Goal: Transaction & Acquisition: Book appointment/travel/reservation

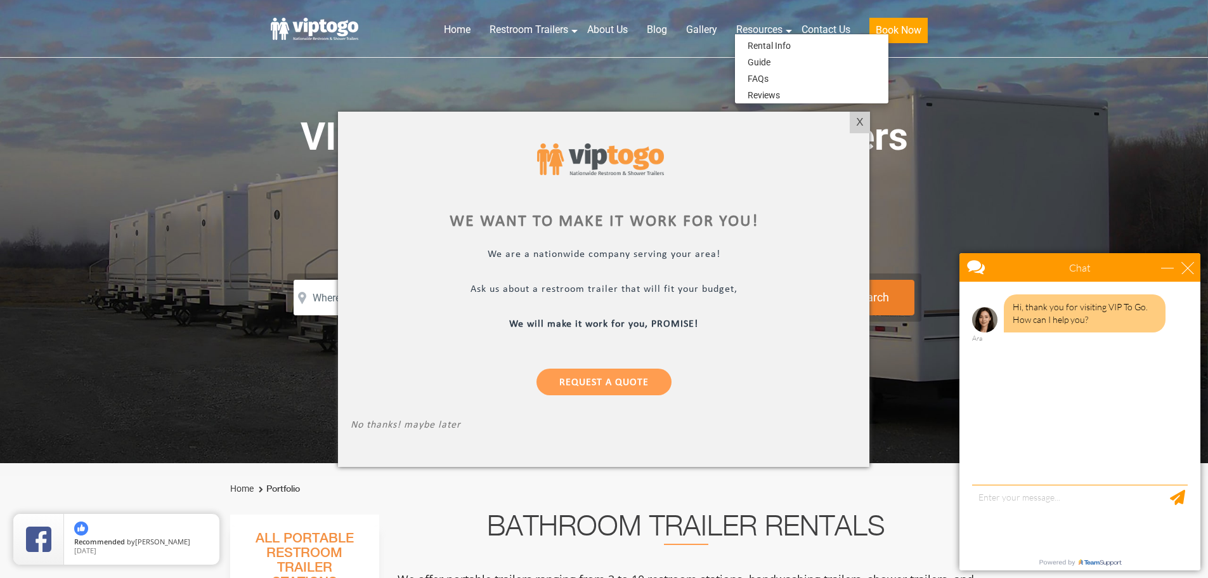
click at [861, 119] on div "X" at bounding box center [860, 123] width 20 height 22
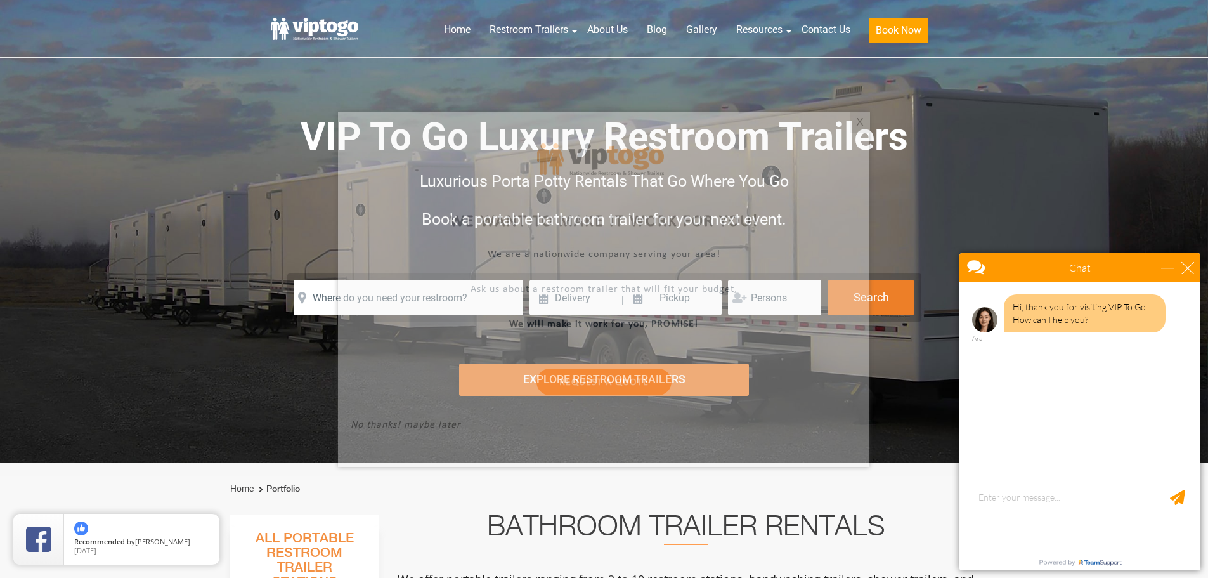
scroll to position [317, 0]
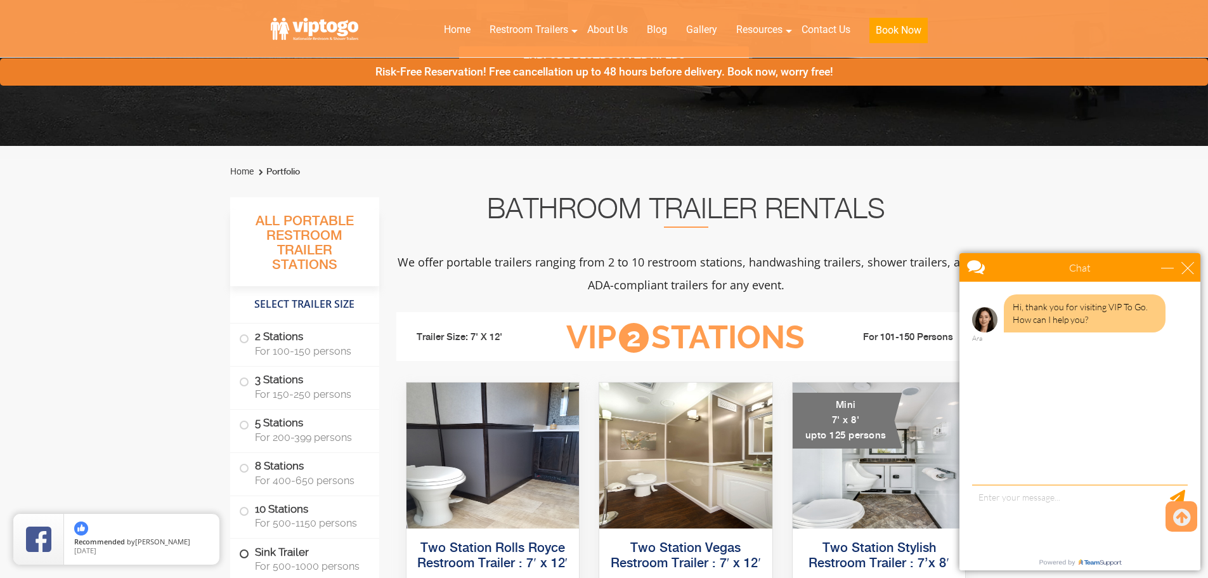
click at [299, 556] on label "Sink Trailer For 500-1000 persons" at bounding box center [304, 557] width 131 height 39
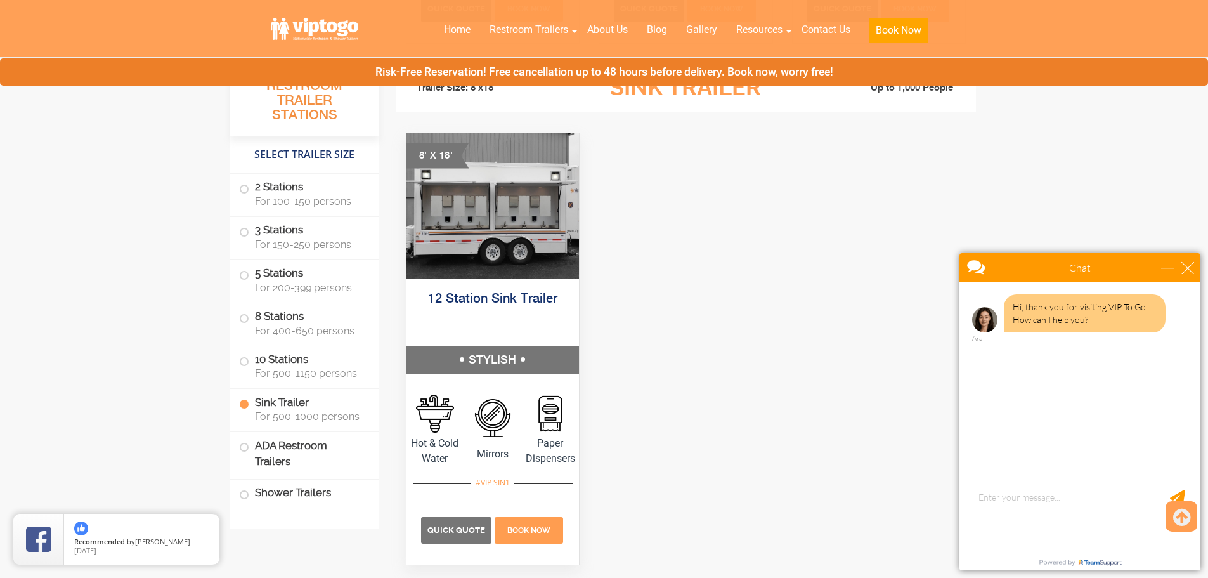
scroll to position [3430, 0]
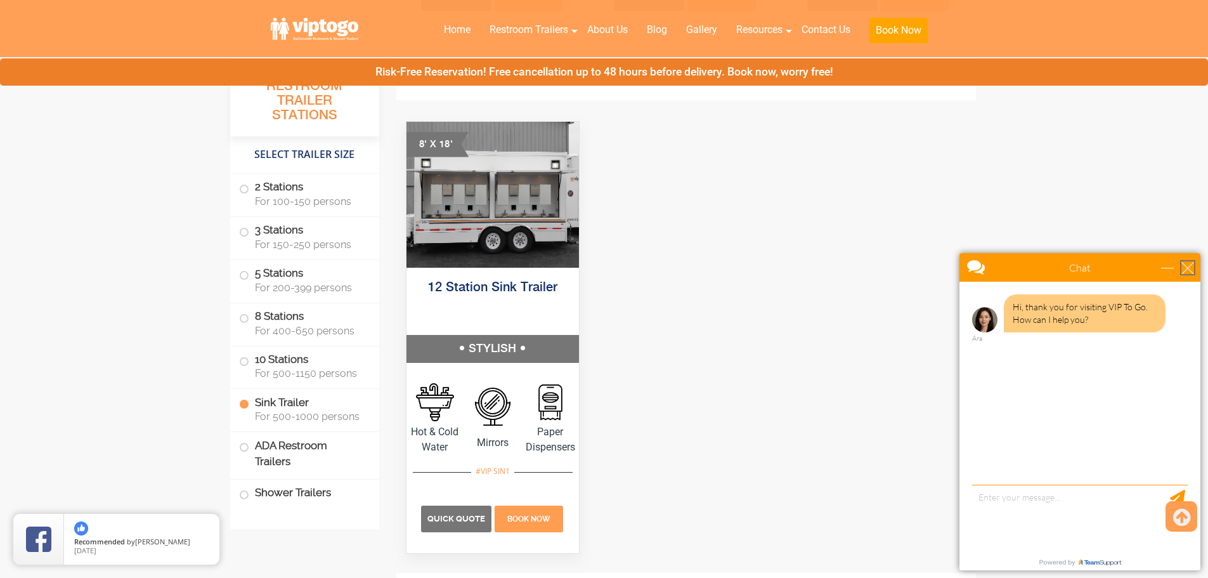
click at [1192, 270] on div "close" at bounding box center [1187, 267] width 13 height 13
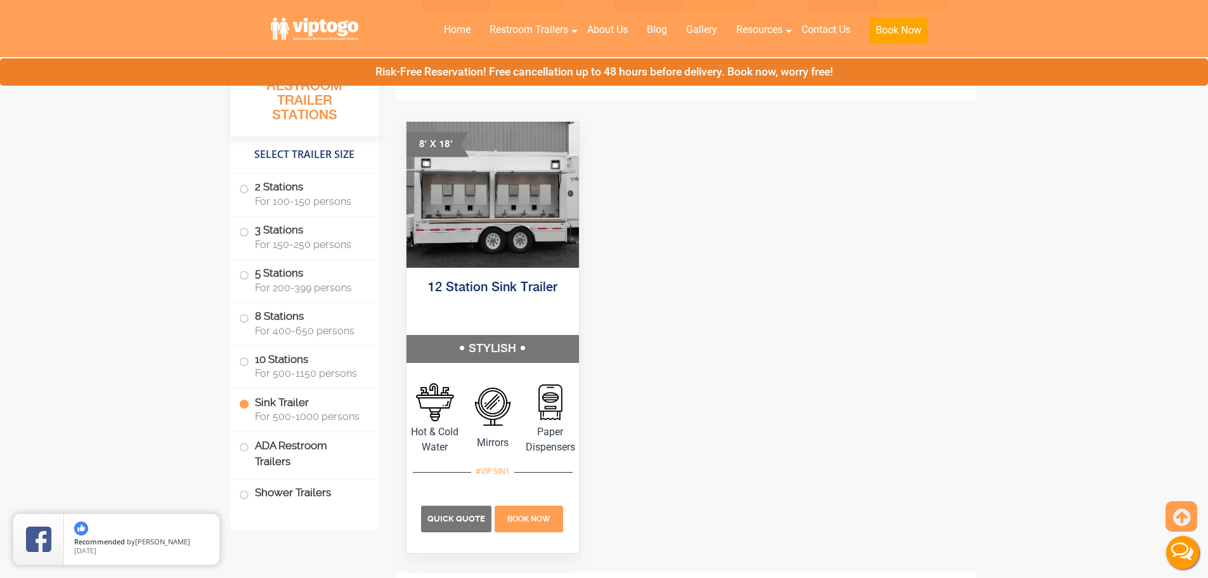
scroll to position [0, 0]
click at [263, 497] on label "Shower Trailers" at bounding box center [304, 492] width 131 height 27
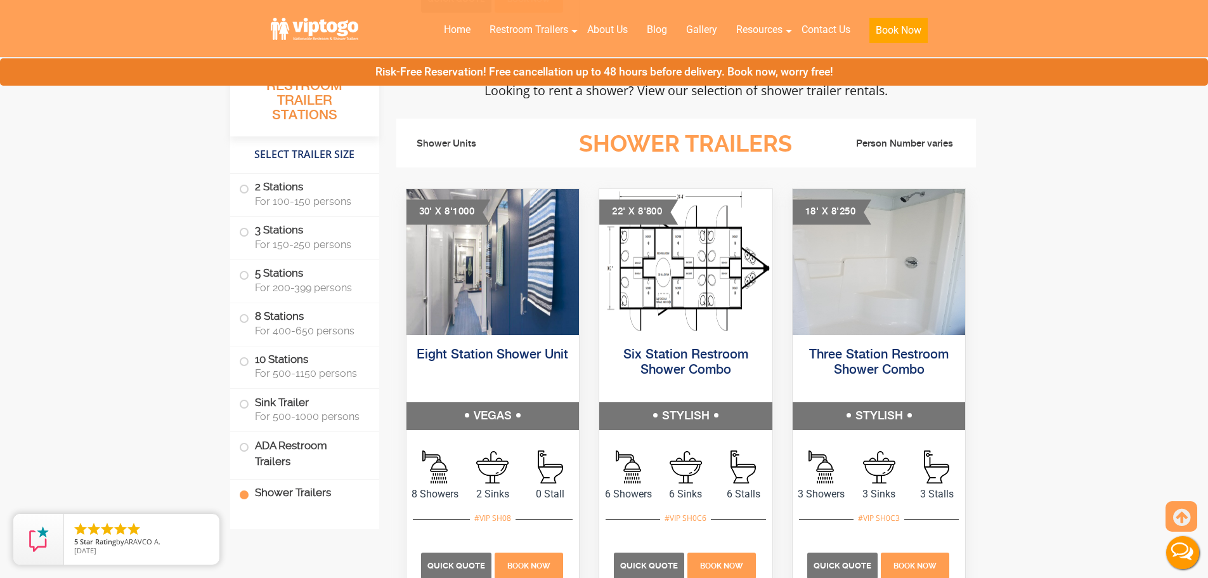
scroll to position [4883, 0]
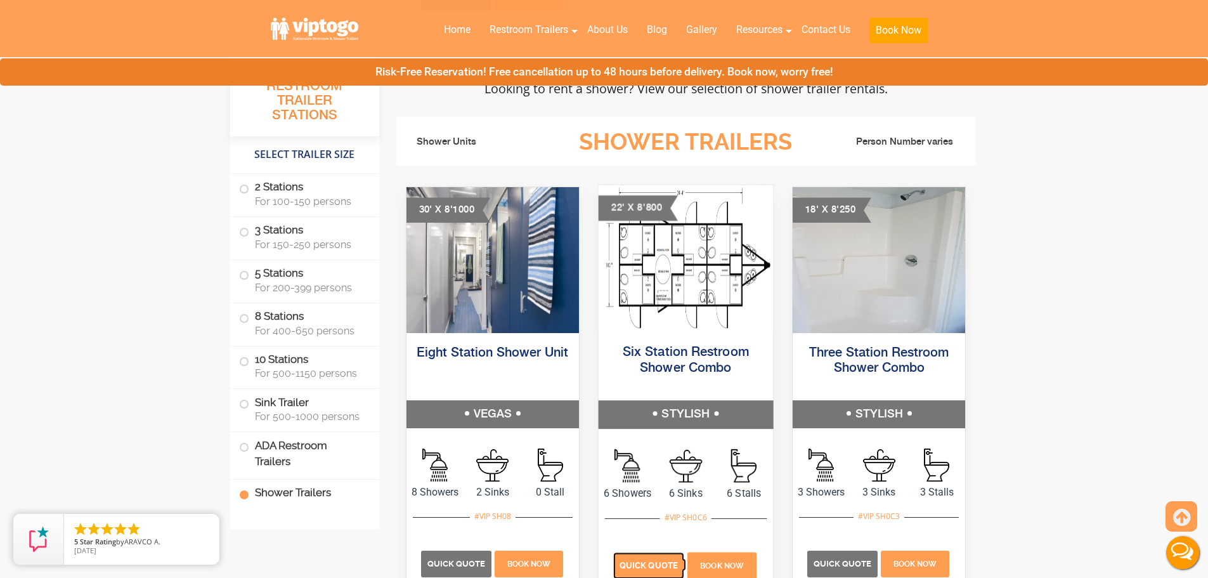
click at [644, 563] on span "Quick Quote" at bounding box center [649, 566] width 58 height 10
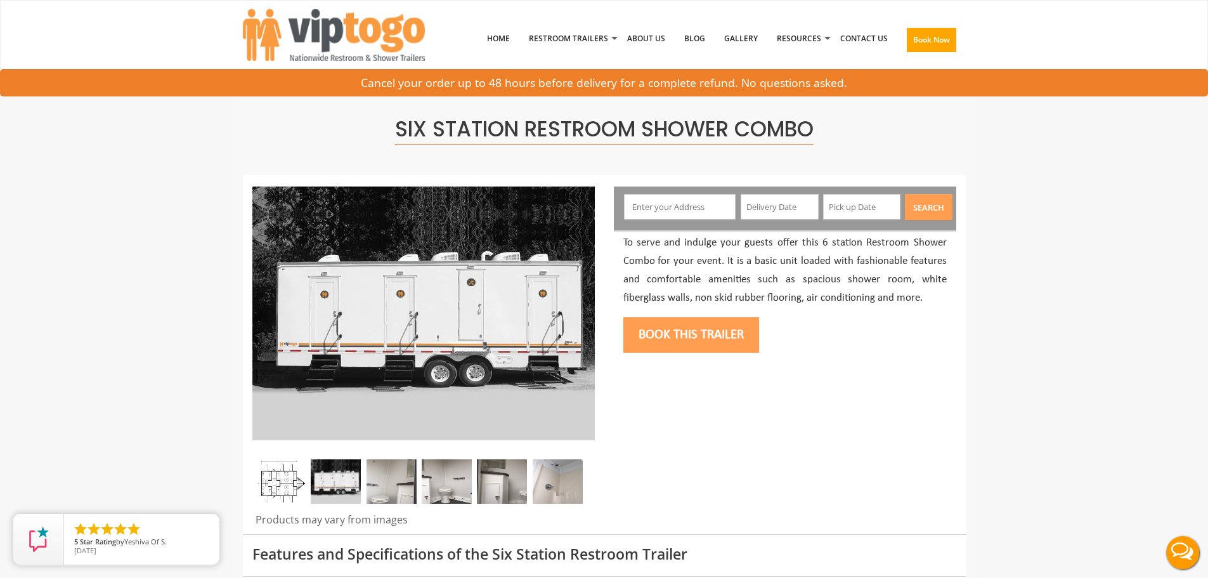
click at [698, 213] on input "text" at bounding box center [680, 206] width 112 height 25
click at [686, 208] on input "text" at bounding box center [680, 206] width 112 height 25
click at [706, 201] on input "text" at bounding box center [680, 206] width 112 height 25
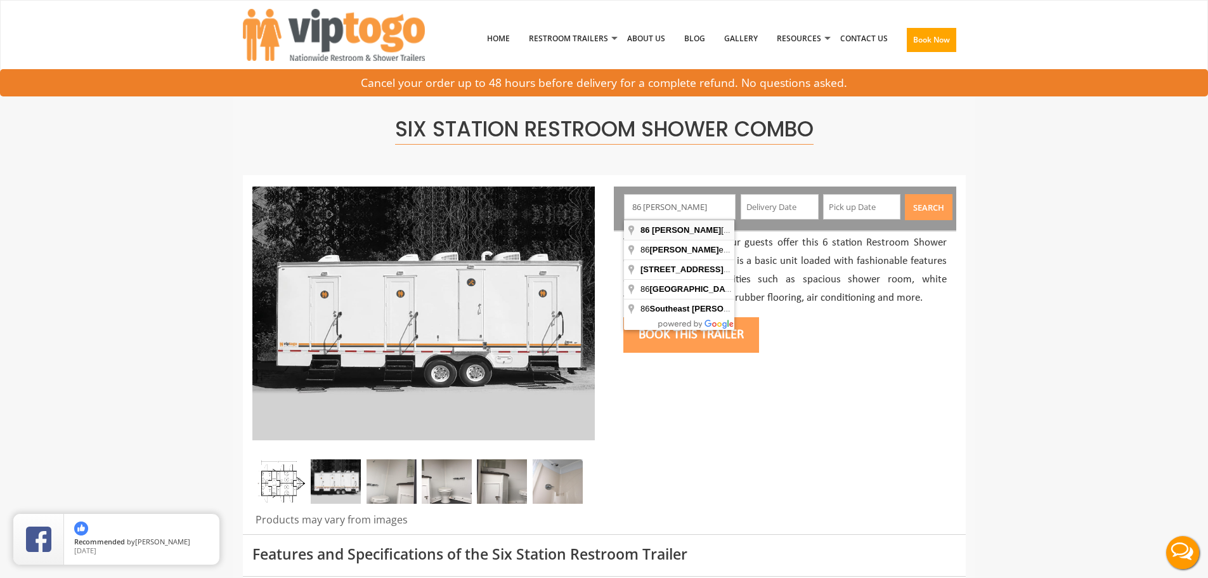
type input "86 Kibling Hill Road, Tunbridge, VT, USA"
click at [712, 207] on input "86 Kibling Hill Road, Tunbridge, VT, USA" at bounding box center [680, 206] width 112 height 25
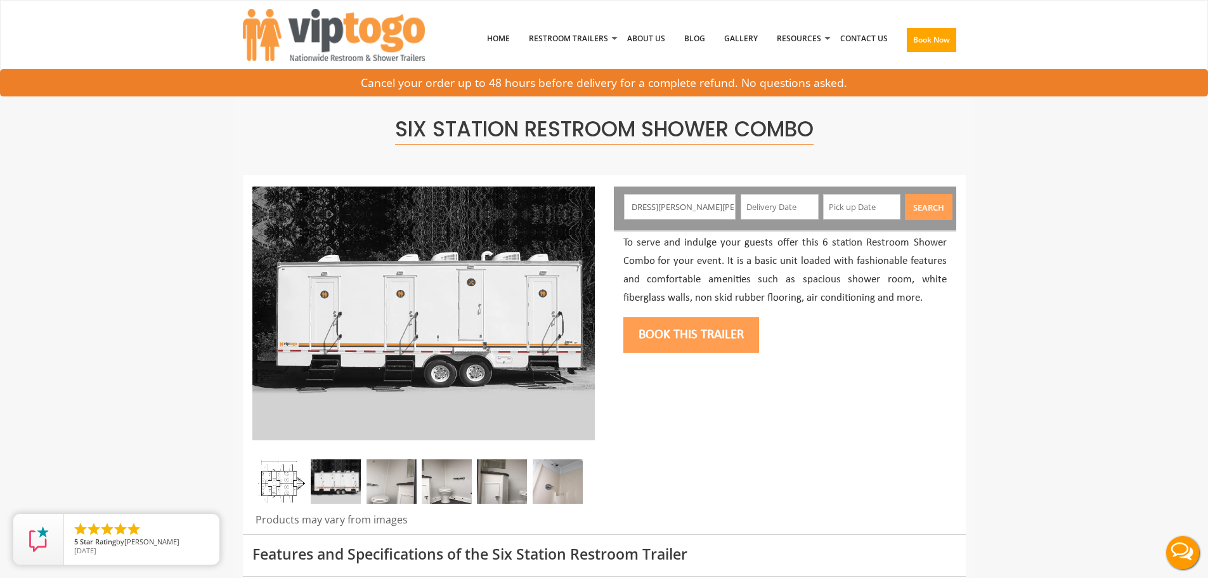
scroll to position [0, 49]
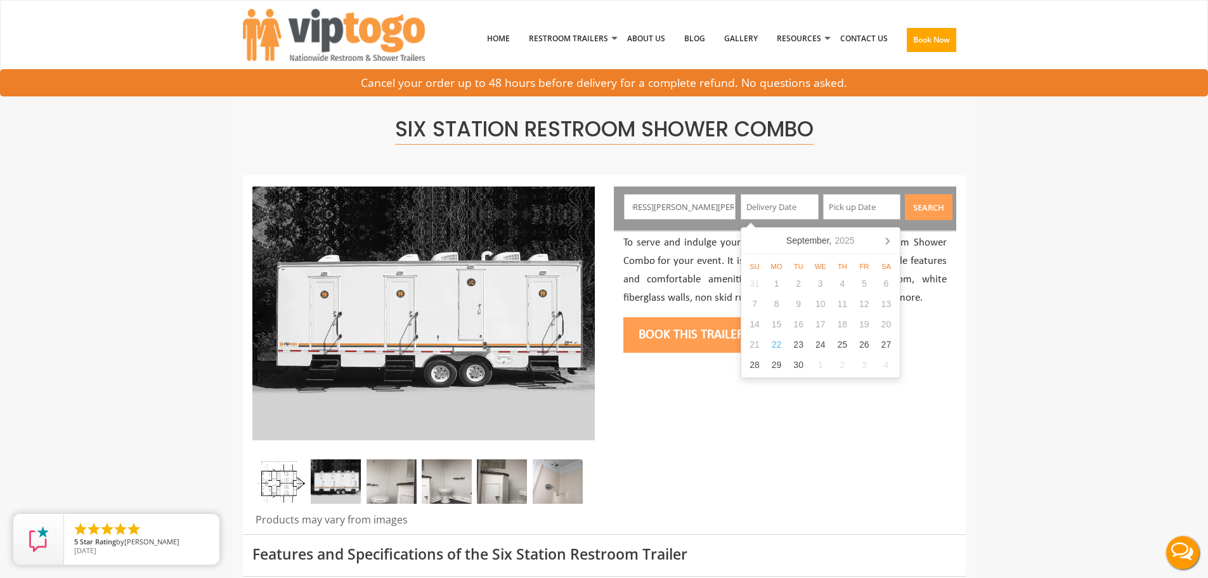
click at [772, 209] on input "text" at bounding box center [780, 206] width 78 height 25
click at [849, 345] on div "25" at bounding box center [842, 344] width 22 height 20
type input "09/25/2025"
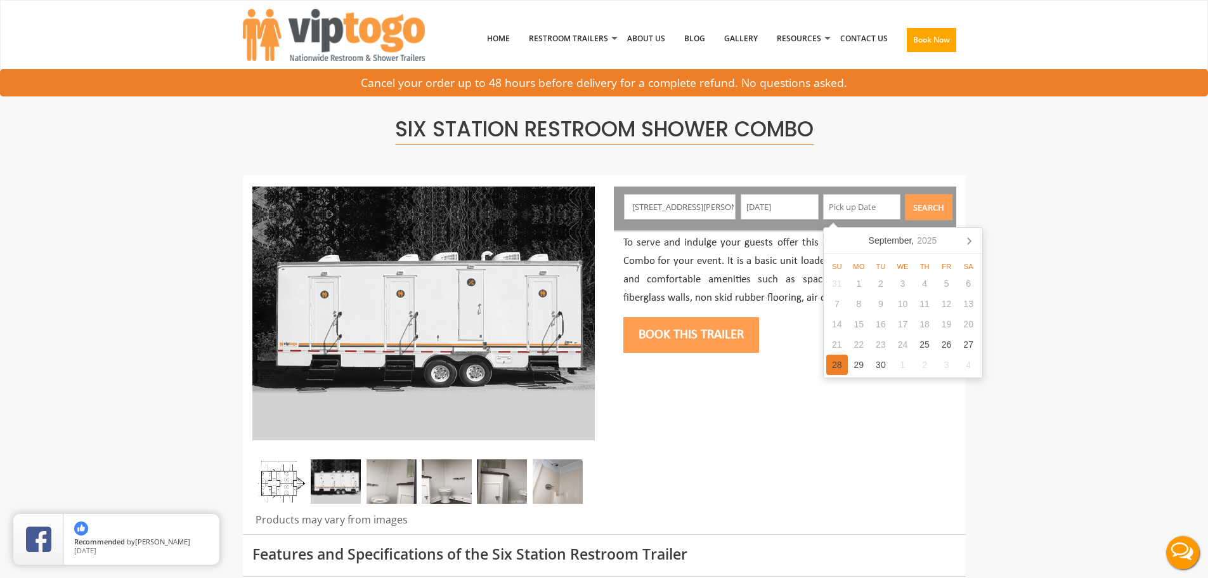
click at [837, 368] on div "28" at bounding box center [837, 364] width 22 height 20
type input "09/28/2025"
click at [923, 207] on button "Search" at bounding box center [929, 207] width 48 height 26
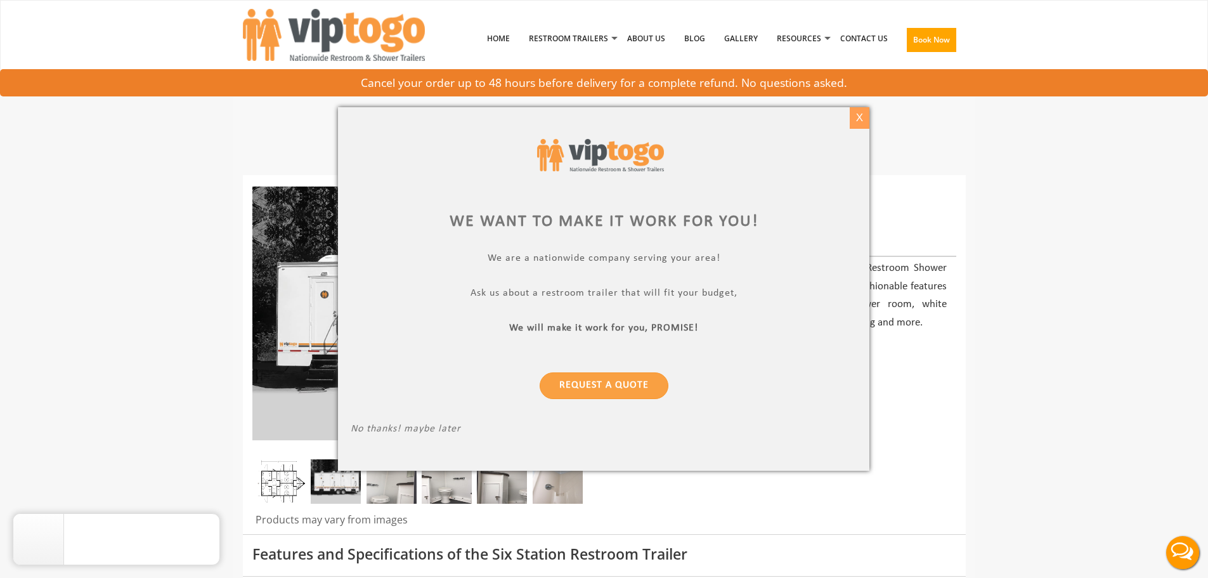
click at [858, 115] on div "X" at bounding box center [860, 118] width 20 height 22
